Goal: Find specific page/section: Find specific page/section

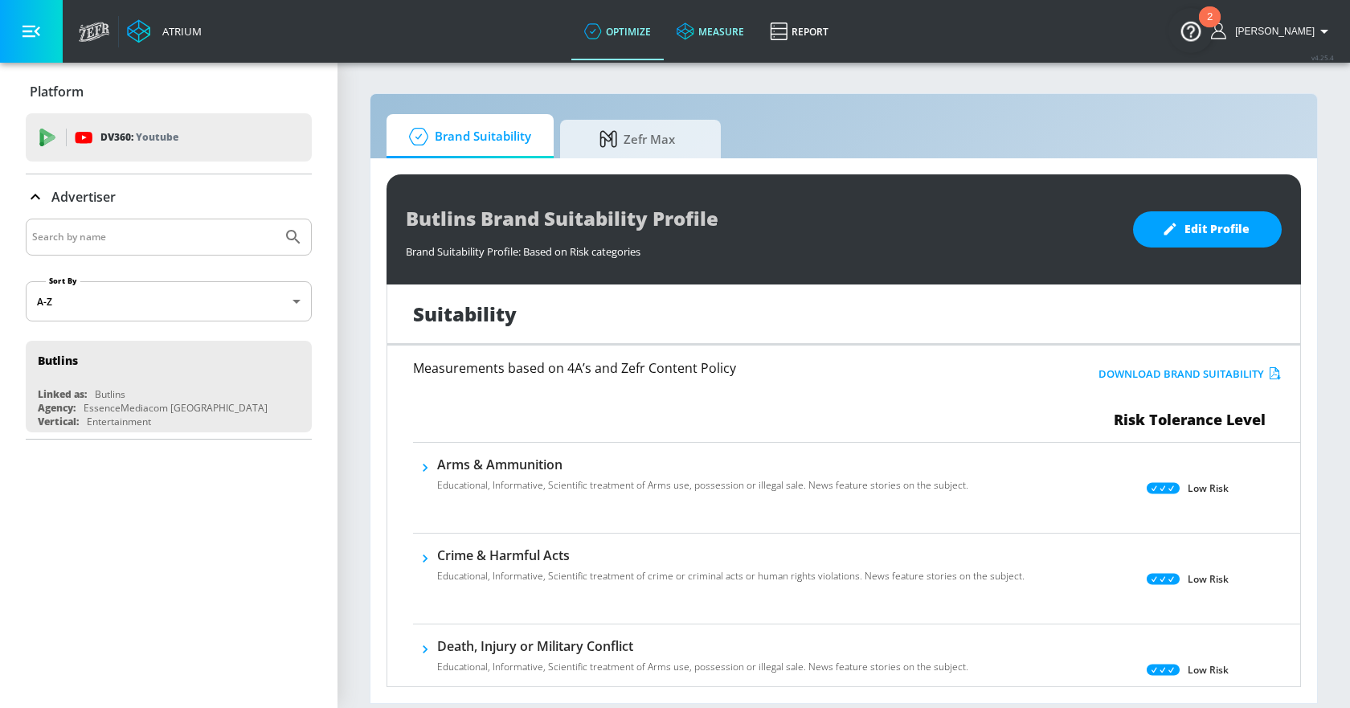
click at [733, 39] on link "measure" at bounding box center [710, 31] width 93 height 58
